Goal: Use online tool/utility: Utilize a website feature to perform a specific function

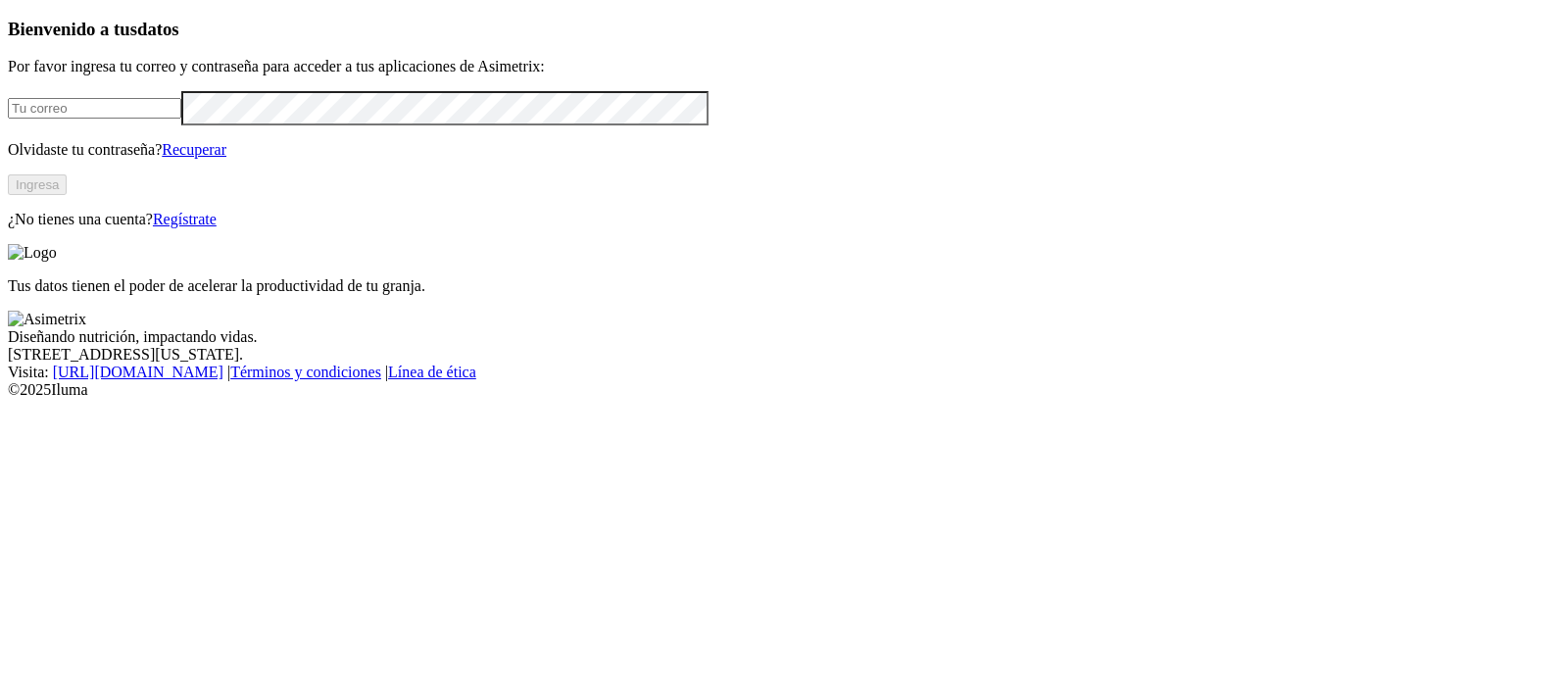
type input "[EMAIL_ADDRESS][PERSON_NAME][DOMAIN_NAME]"
click at [67, 195] on button "Ingresa" at bounding box center [37, 184] width 59 height 21
